Goal: Navigation & Orientation: Find specific page/section

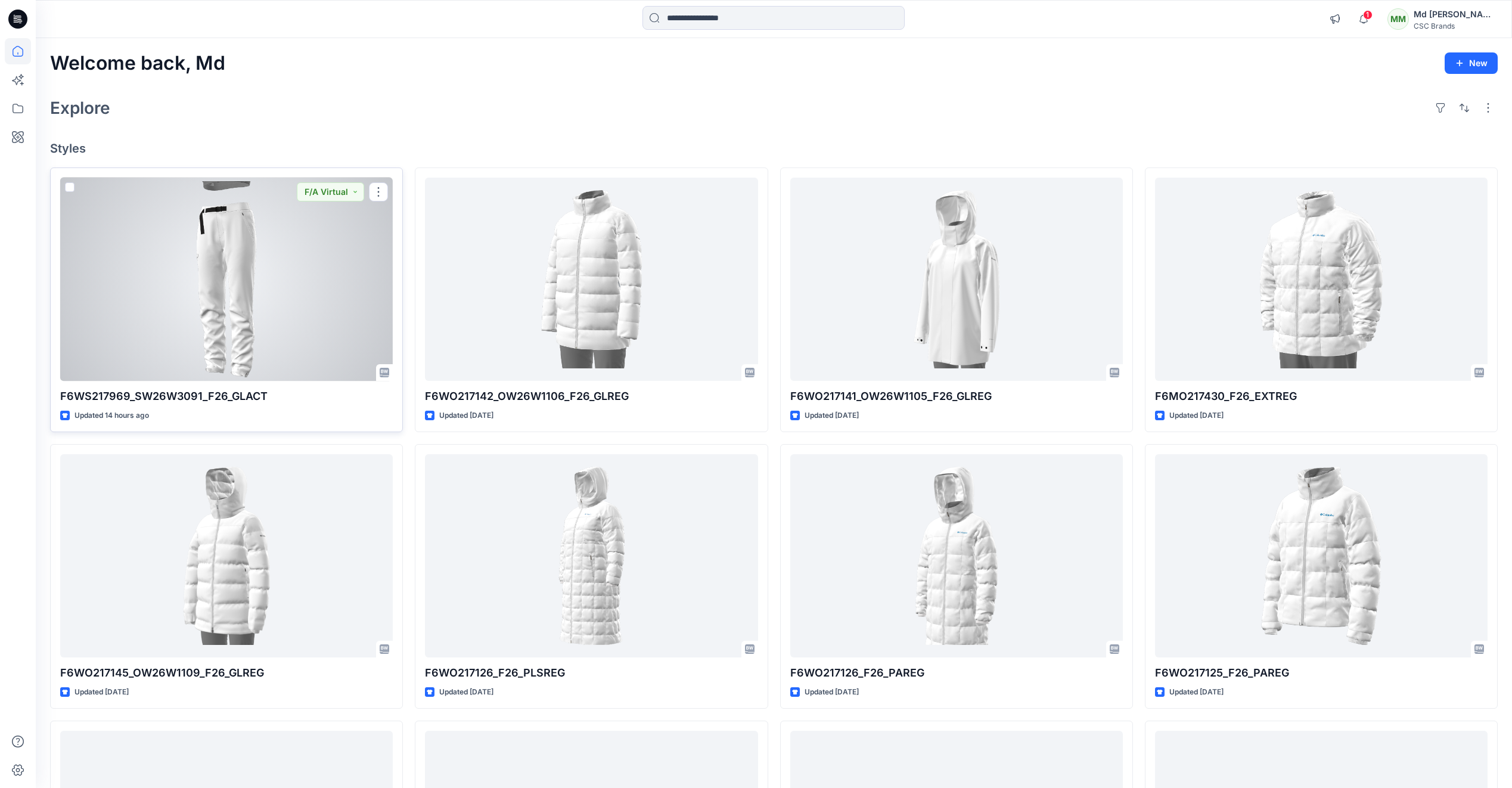
click at [231, 273] on div at bounding box center [226, 279] width 333 height 203
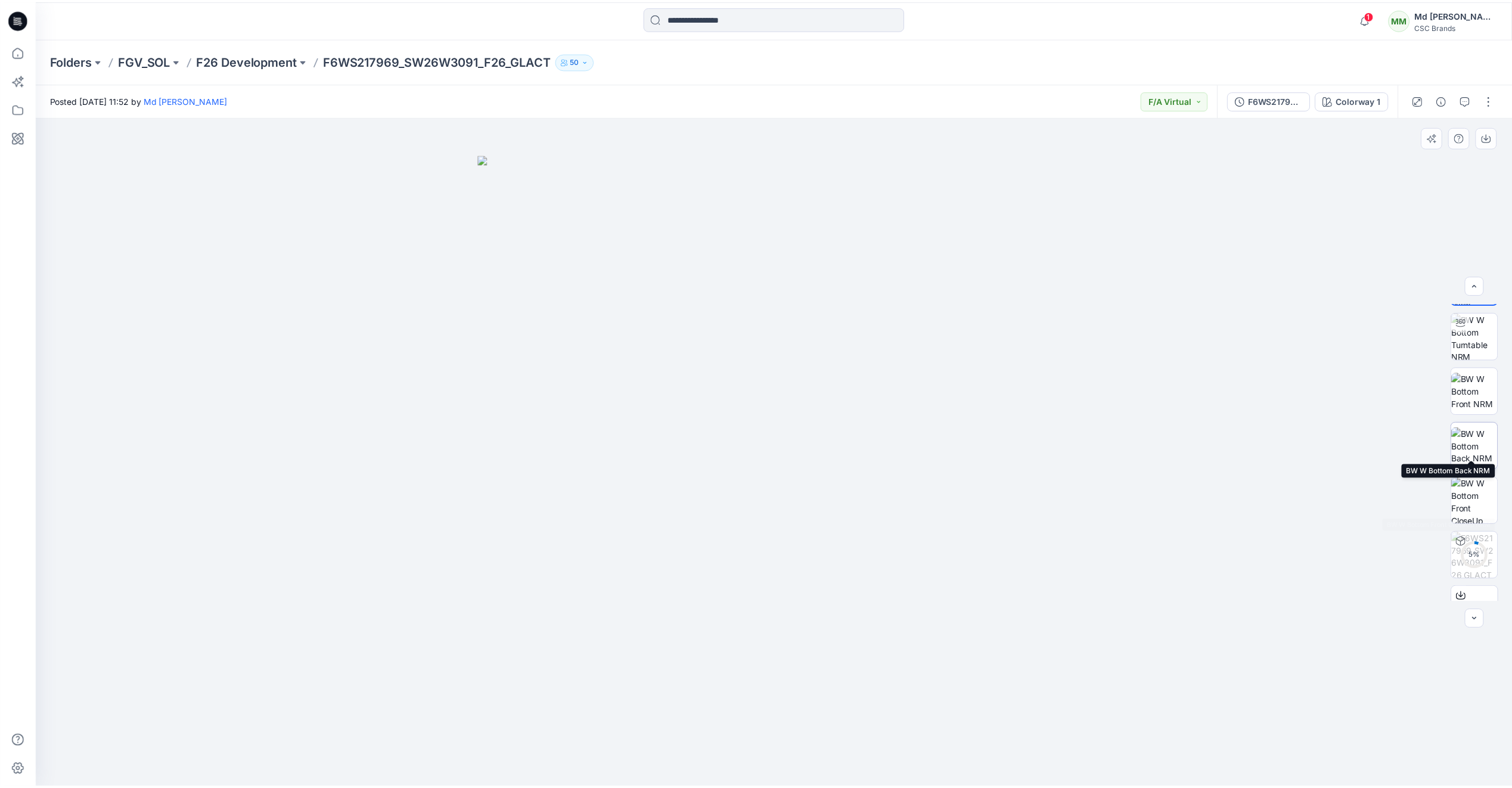
scroll to position [79, 0]
click at [20, 18] on icon at bounding box center [19, 17] width 6 height 1
